Goal: Transaction & Acquisition: Purchase product/service

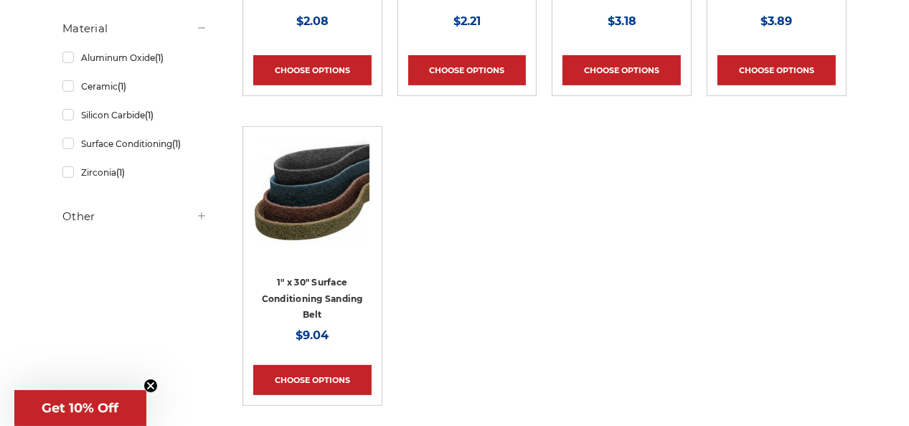
scroll to position [430, 0]
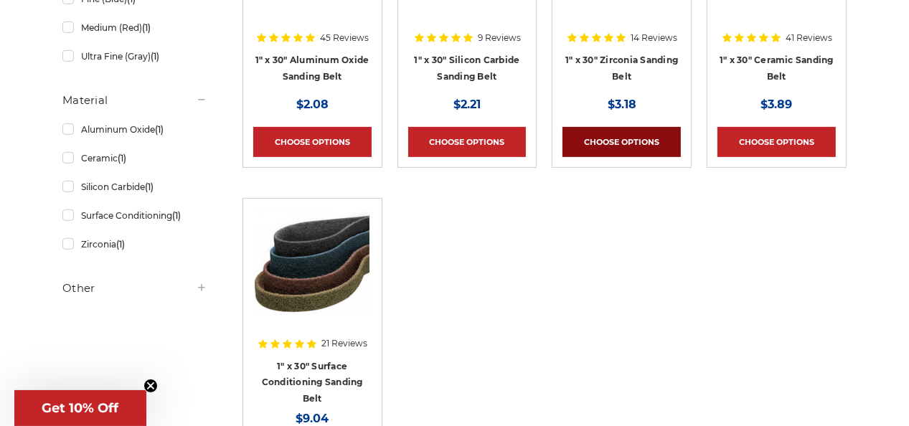
click at [608, 132] on link "Choose Options" at bounding box center [621, 142] width 118 height 30
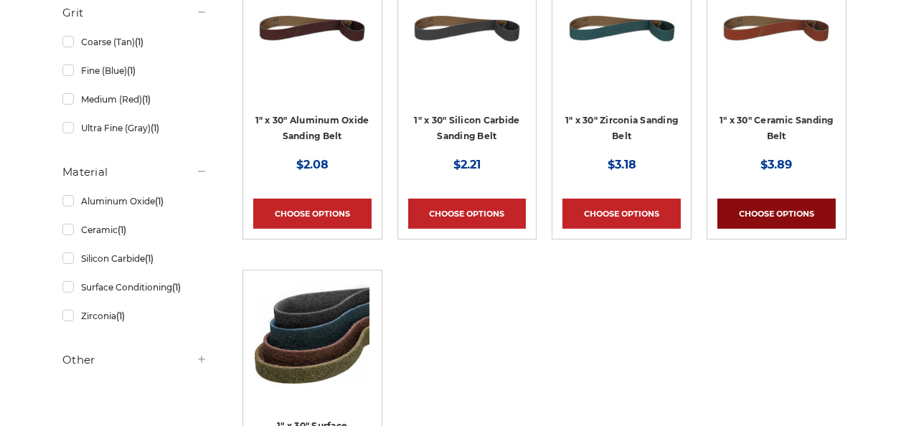
scroll to position [359, 0]
click at [763, 208] on link "Choose Options" at bounding box center [776, 214] width 118 height 30
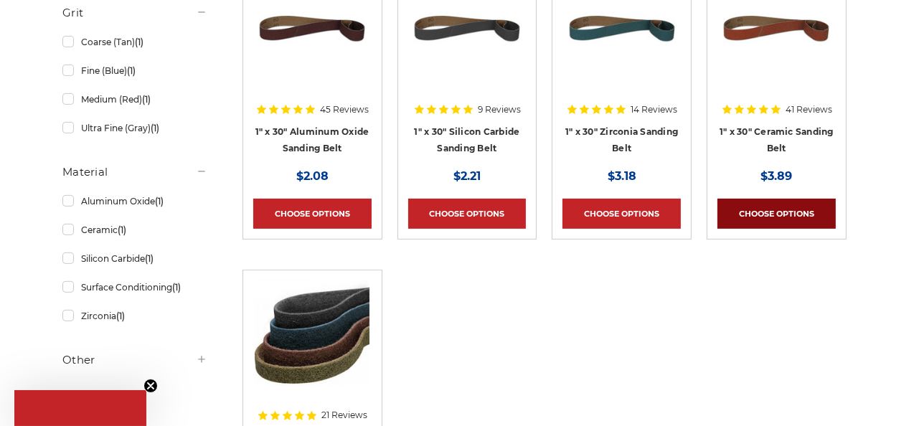
scroll to position [0, 0]
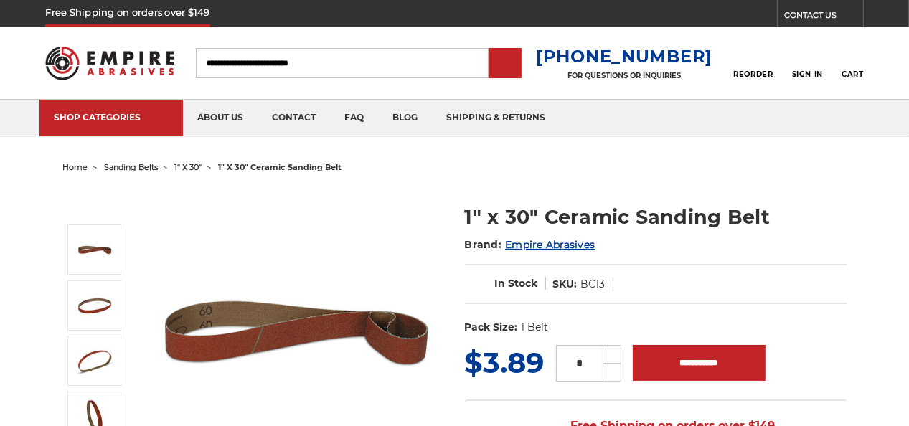
scroll to position [143, 0]
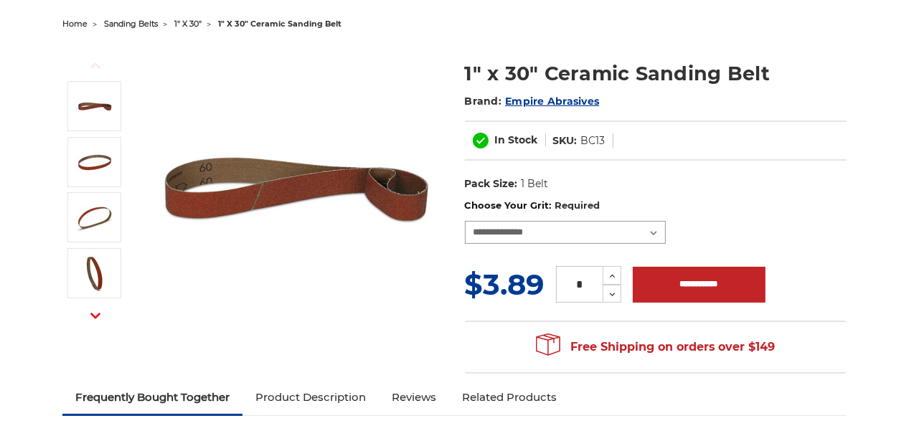
click at [654, 230] on select "**********" at bounding box center [565, 232] width 201 height 23
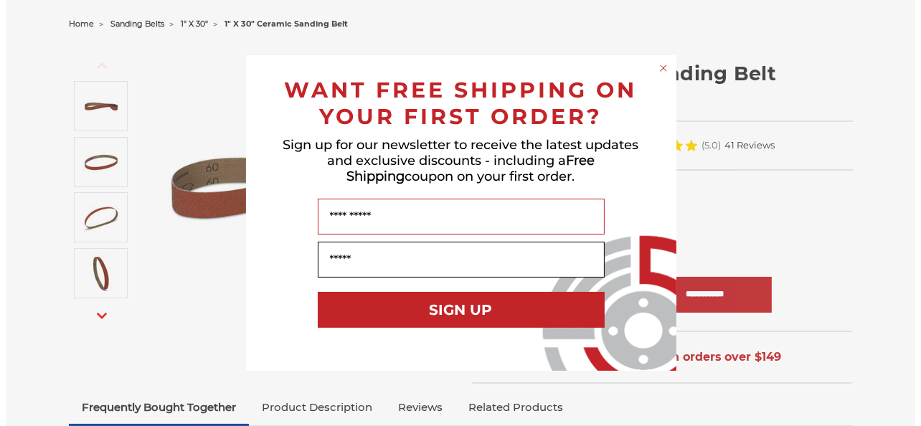
scroll to position [215, 0]
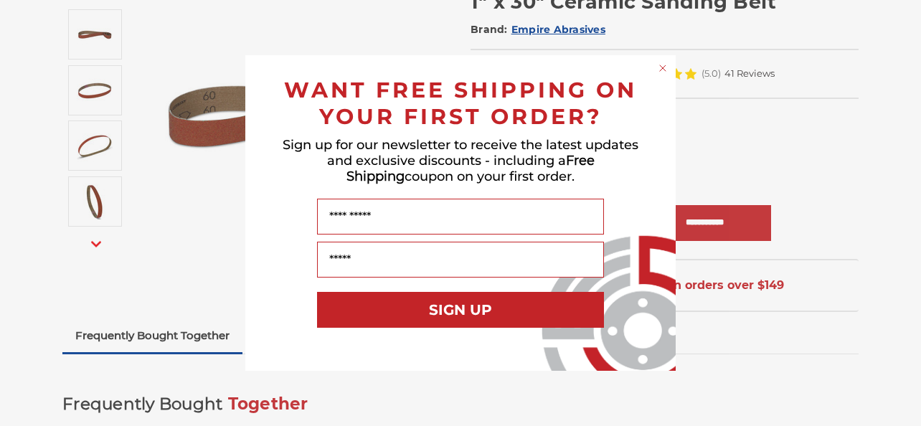
click at [660, 66] on circle "Close dialog" at bounding box center [663, 69] width 14 height 14
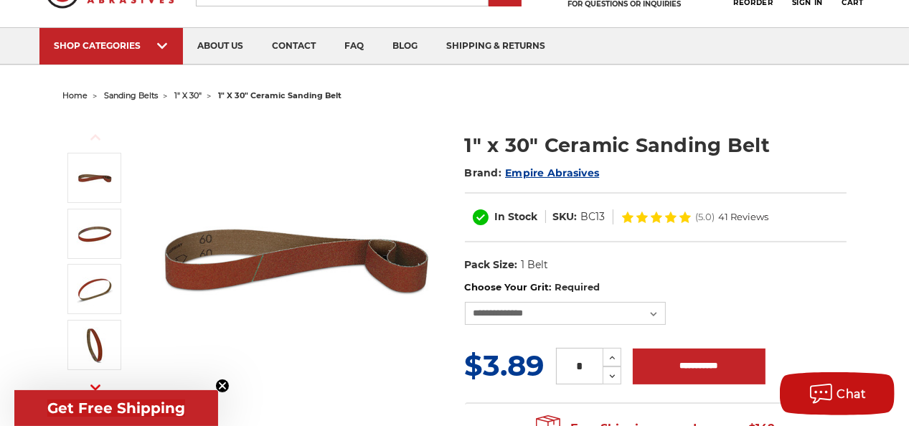
scroll to position [0, 0]
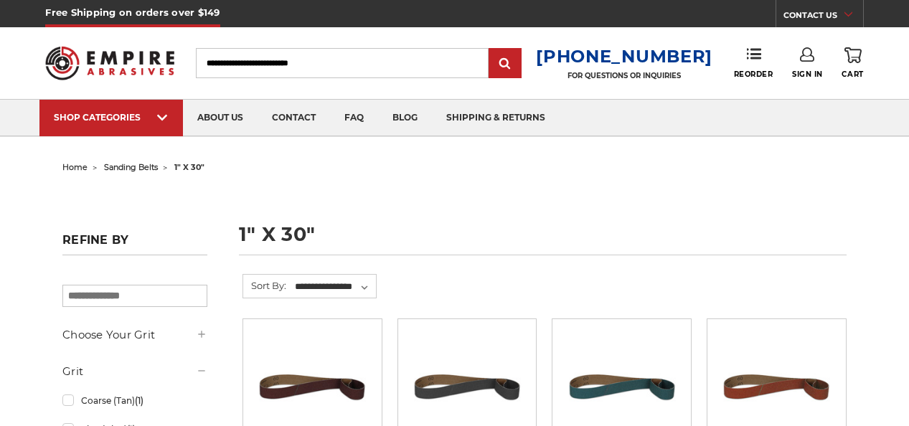
drag, startPoint x: 0, startPoint y: 0, endPoint x: 483, endPoint y: 221, distance: 531.0
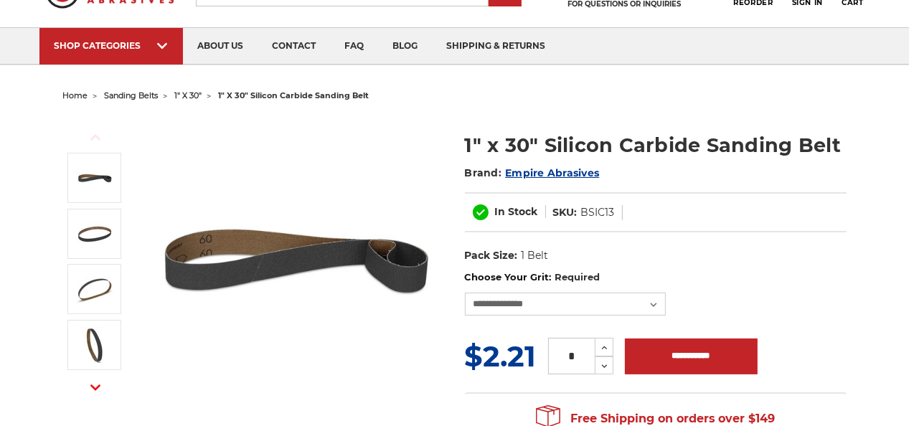
scroll to position [72, 0]
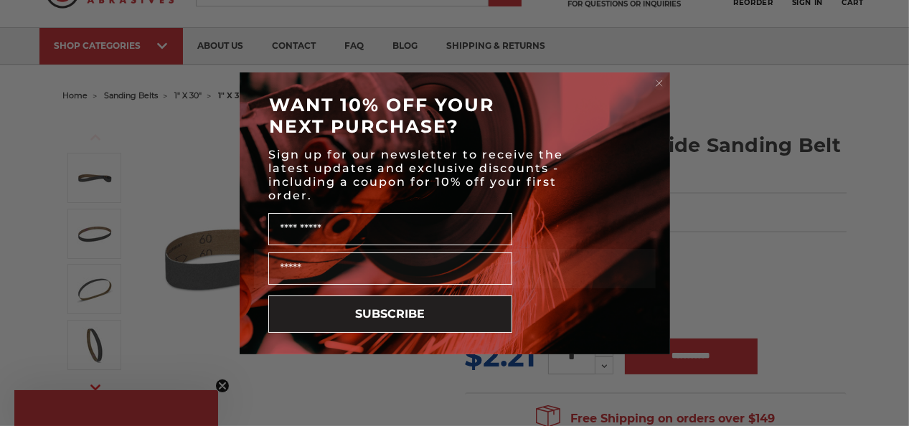
click at [654, 288] on div "POPUP Form" at bounding box center [455, 268] width 402 height 39
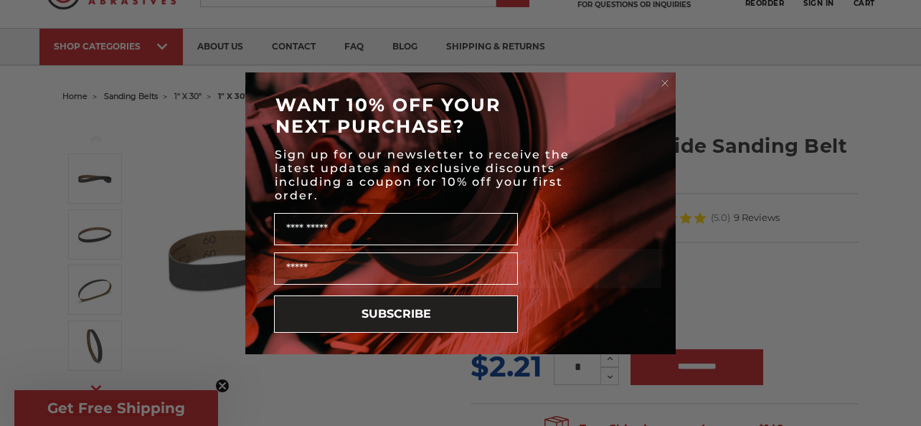
scroll to position [0, 0]
click at [664, 80] on icon "Close dialog" at bounding box center [665, 83] width 6 height 6
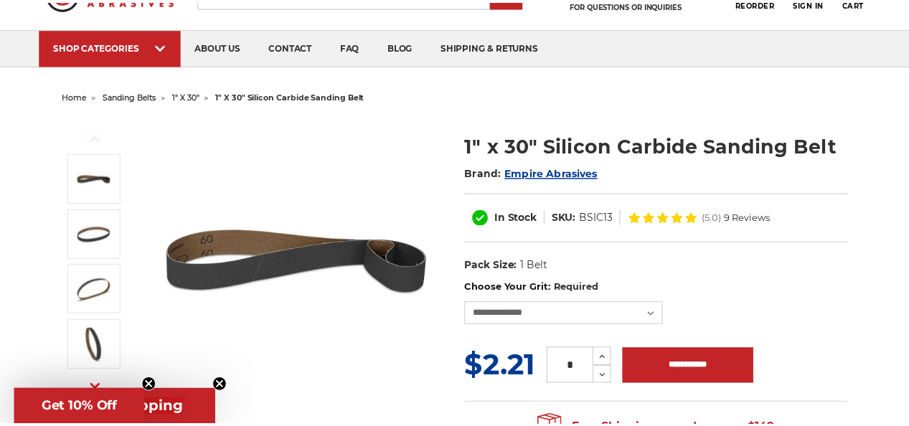
scroll to position [72, 0]
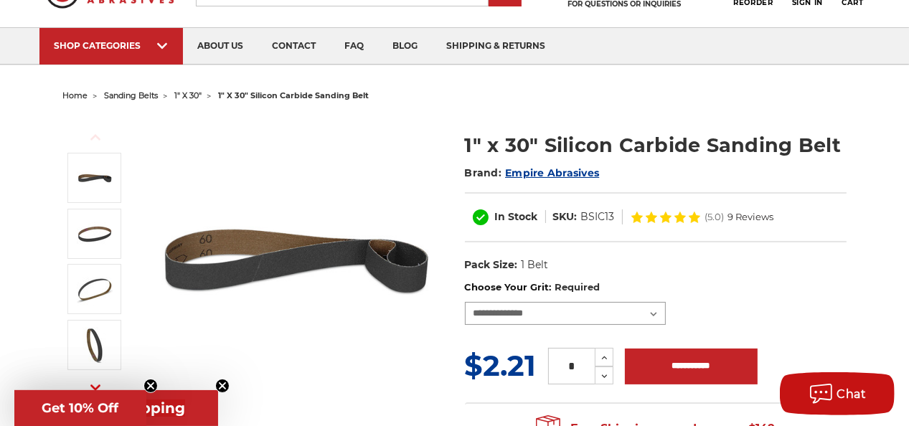
click at [656, 313] on select "**********" at bounding box center [565, 313] width 201 height 23
click at [733, 281] on label "Choose Your Grit: Required" at bounding box center [656, 288] width 382 height 14
click at [666, 302] on select "**********" at bounding box center [565, 313] width 201 height 23
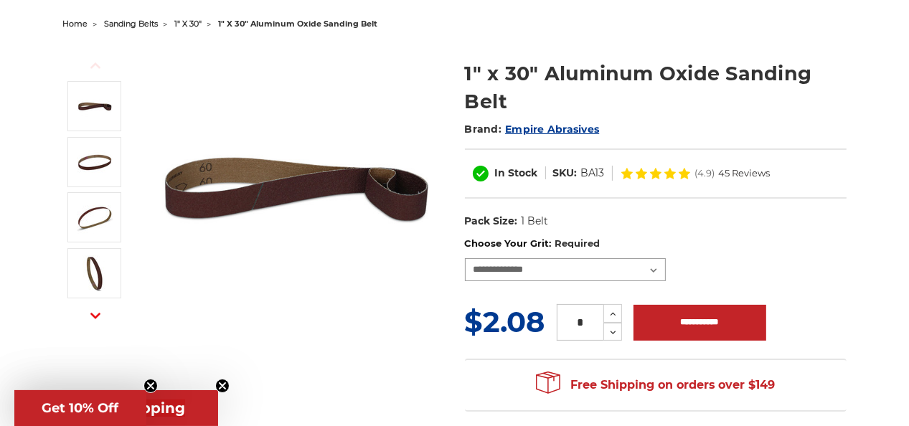
click at [651, 267] on select "**********" at bounding box center [565, 269] width 201 height 23
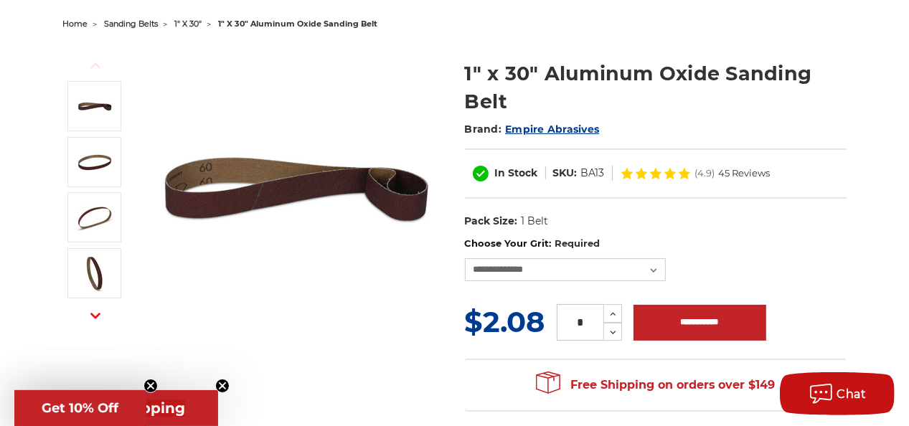
click at [810, 234] on dl "UPC: Pack Size: 1 Belt Material: Aluminum Oxide" at bounding box center [656, 222] width 382 height 30
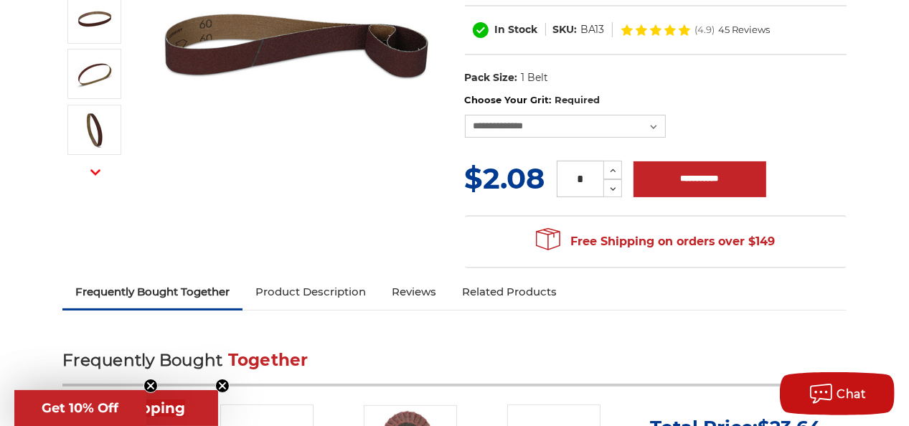
scroll to position [215, 0]
